Goal: Transaction & Acquisition: Purchase product/service

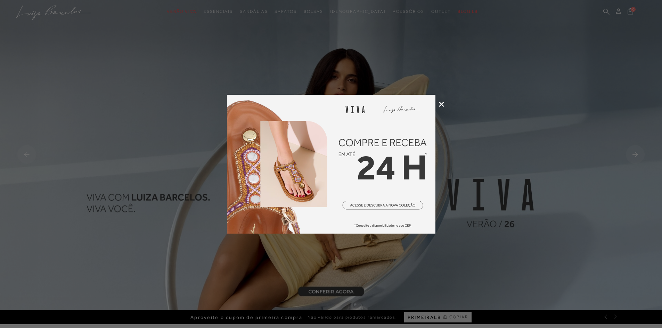
click at [442, 102] on icon at bounding box center [441, 104] width 5 height 5
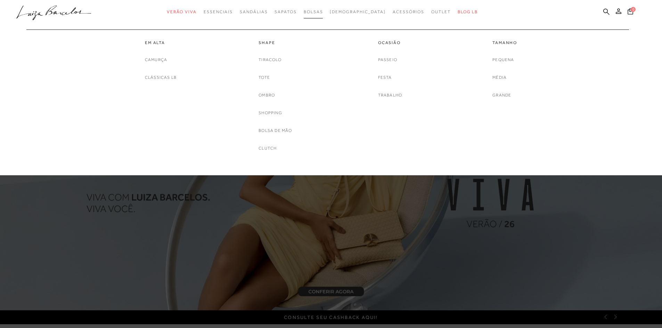
click at [323, 10] on span "Bolsas" at bounding box center [313, 11] width 19 height 5
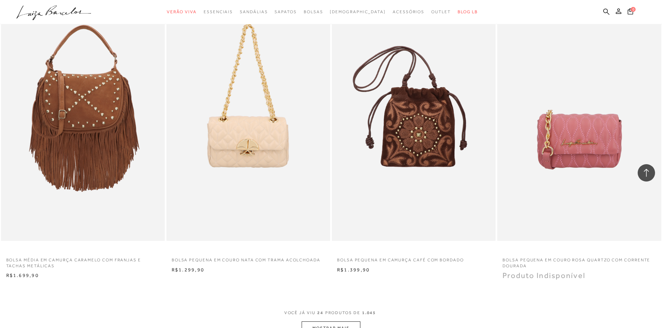
scroll to position [1598, 0]
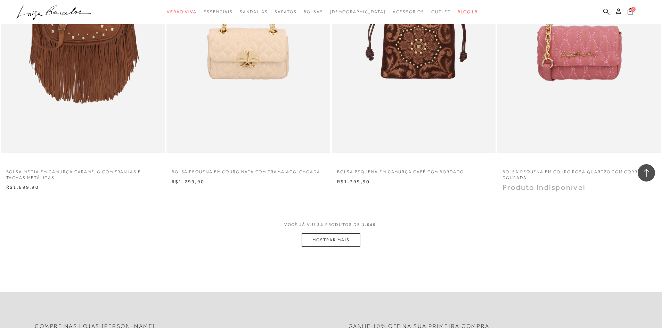
click at [351, 242] on button "MOSTRAR MAIS" at bounding box center [330, 240] width 58 height 14
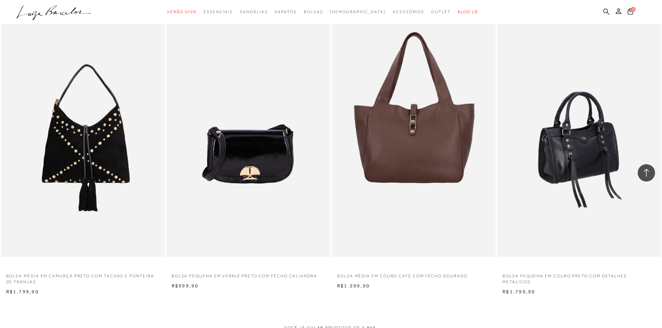
scroll to position [3334, 0]
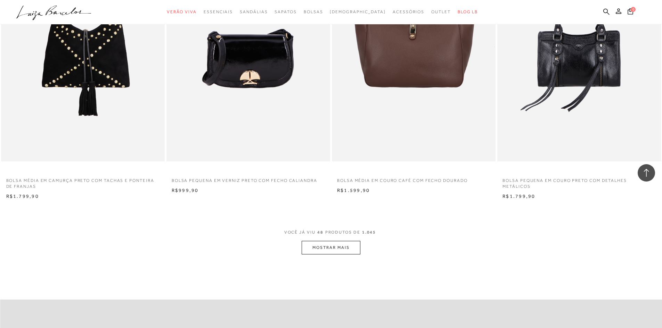
click at [333, 251] on button "MOSTRAR MAIS" at bounding box center [330, 248] width 58 height 14
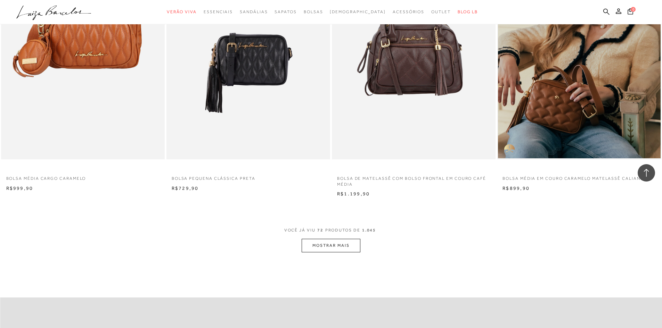
scroll to position [5175, 0]
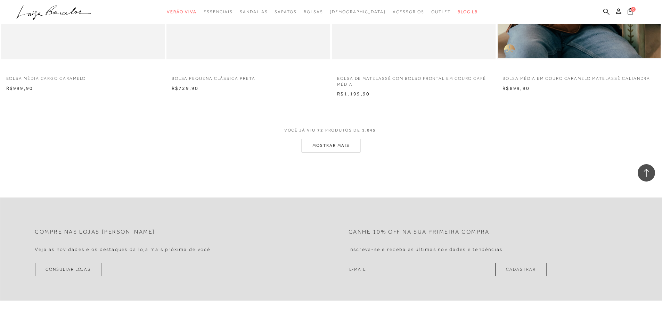
click at [355, 149] on button "MOSTRAR MAIS" at bounding box center [330, 146] width 58 height 14
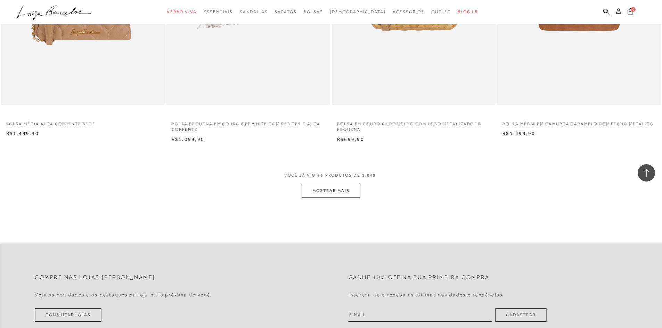
scroll to position [6862, 0]
click at [338, 198] on button "MOSTRAR MAIS" at bounding box center [330, 191] width 58 height 14
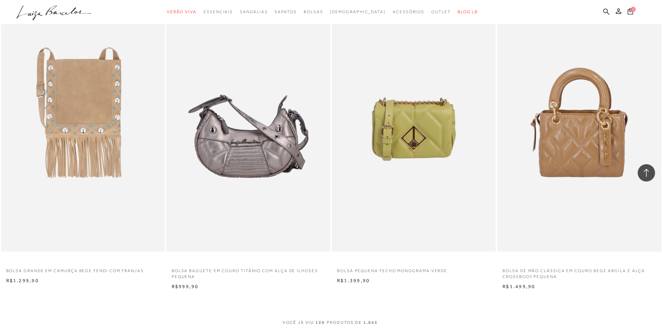
scroll to position [8633, 0]
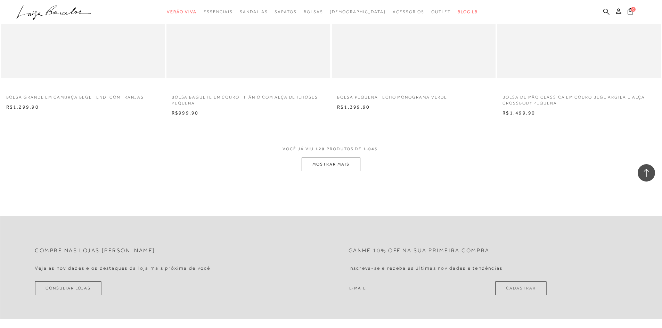
click at [321, 148] on span "120" at bounding box center [319, 149] width 9 height 5
click at [322, 168] on button "MOSTRAR MAIS" at bounding box center [330, 165] width 58 height 14
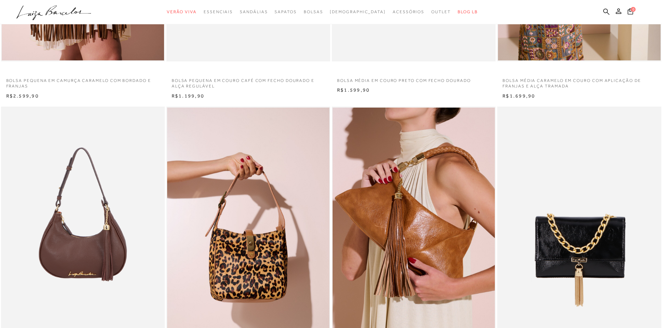
scroll to position [0, 0]
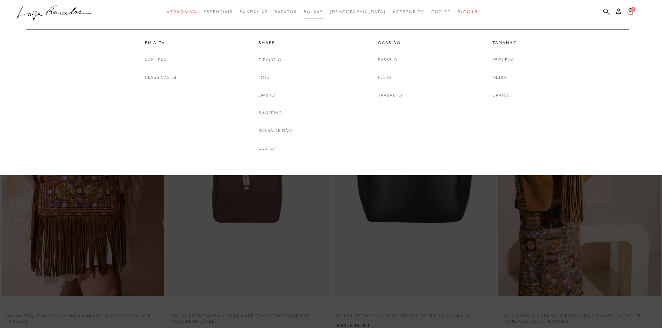
click at [323, 13] on span "Bolsas" at bounding box center [313, 11] width 19 height 5
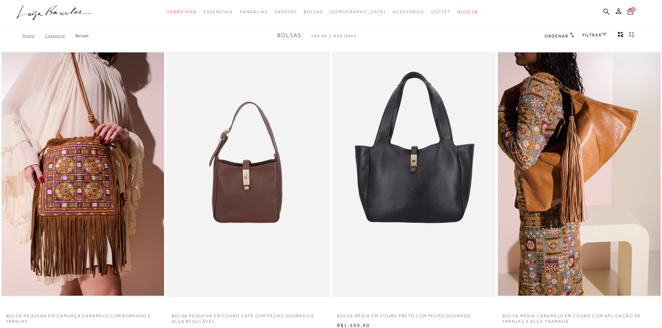
drag, startPoint x: 138, startPoint y: 14, endPoint x: 130, endPoint y: 1, distance: 15.0
click at [138, 14] on ul ".a{fill-rule:evenodd;} Verão Viva Em alta Favoritos das Influenciadoras Apostas…" at bounding box center [325, 12] width 619 height 13
